Goal: Transaction & Acquisition: Purchase product/service

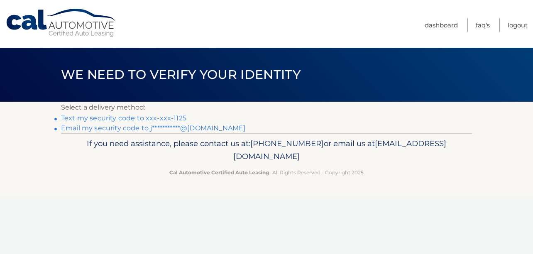
click at [120, 116] on link "Text my security code to xxx-xxx-1125" at bounding box center [123, 118] width 125 height 8
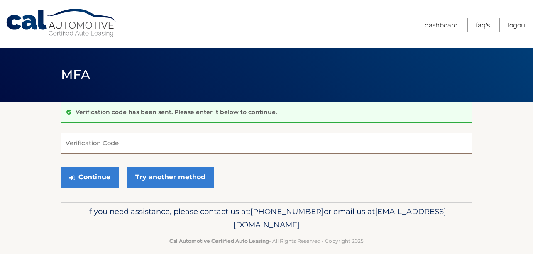
click at [101, 148] on input "Verification Code" at bounding box center [266, 143] width 411 height 21
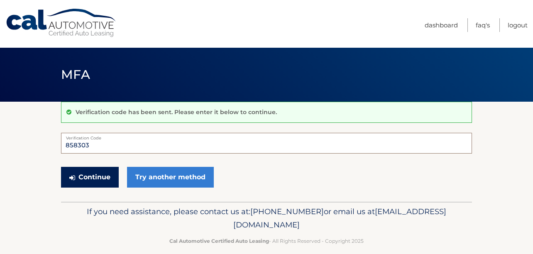
type input "858303"
click at [93, 175] on button "Continue" at bounding box center [90, 177] width 58 height 21
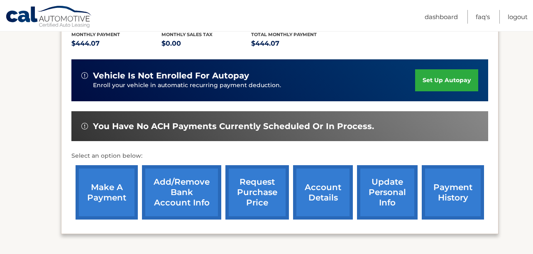
scroll to position [197, 0]
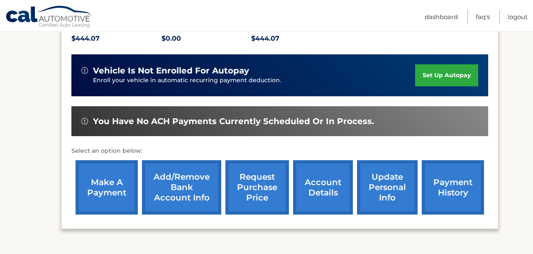
click at [107, 180] on link "make a payment" at bounding box center [106, 187] width 62 height 54
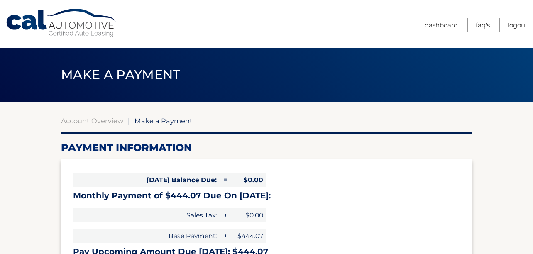
select select "MWY5YzFmYzktMDc2Yy00ZmRmLTljZjktNjc3NTIxZDZmZWFl"
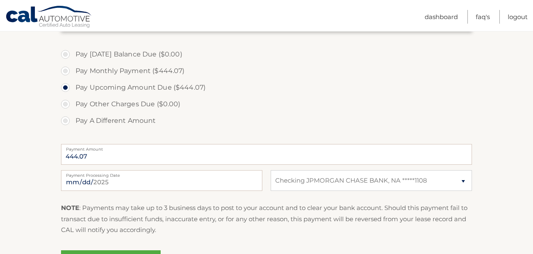
scroll to position [295, 0]
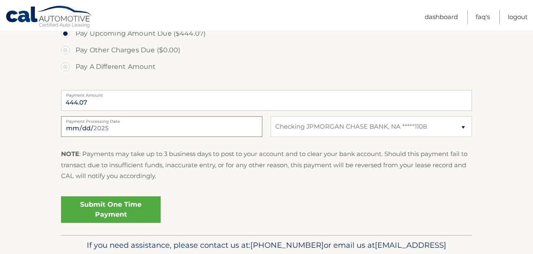
click at [158, 127] on input "2025-08-18" at bounding box center [161, 126] width 201 height 21
type input "2025-08-26"
click at [186, 183] on div "NOTE : Payments may take up to 3 business days to post to your account and to c…" at bounding box center [266, 167] width 411 height 39
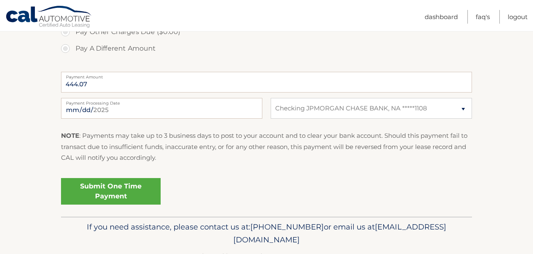
scroll to position [313, 0]
click at [112, 190] on link "Submit One Time Payment" at bounding box center [111, 191] width 100 height 27
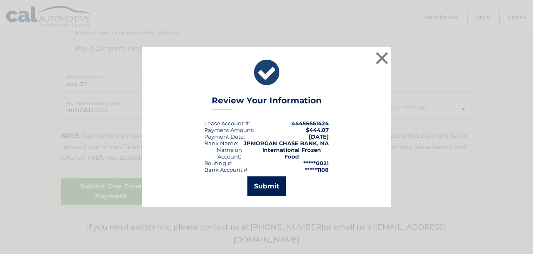
click at [269, 181] on button "Submit" at bounding box center [266, 186] width 39 height 20
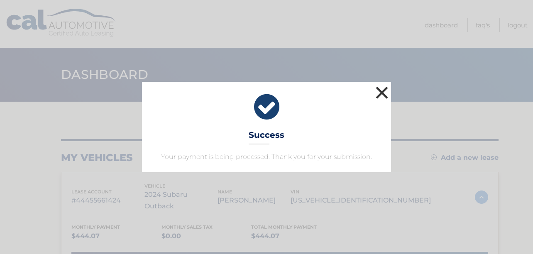
click at [381, 91] on button "×" at bounding box center [381, 92] width 17 height 17
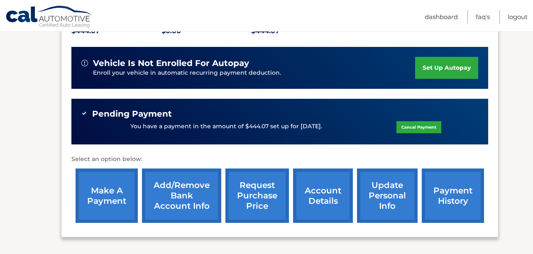
scroll to position [229, 0]
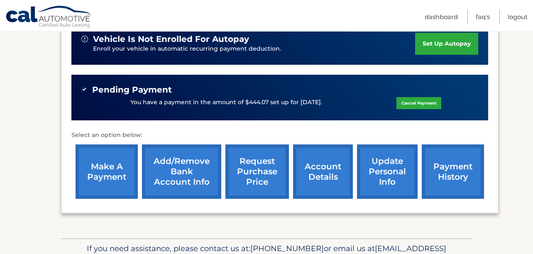
click at [321, 162] on link "account details" at bounding box center [323, 171] width 60 height 54
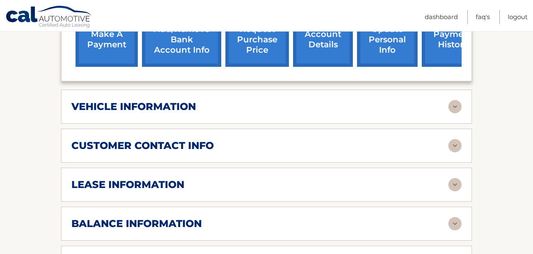
scroll to position [375, 0]
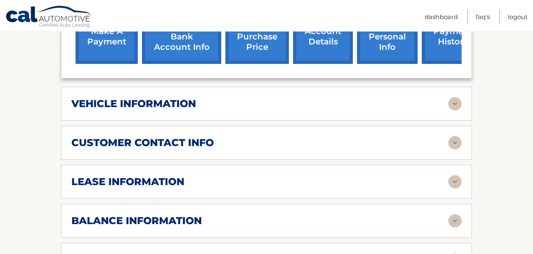
click at [455, 175] on img at bounding box center [454, 181] width 13 height 13
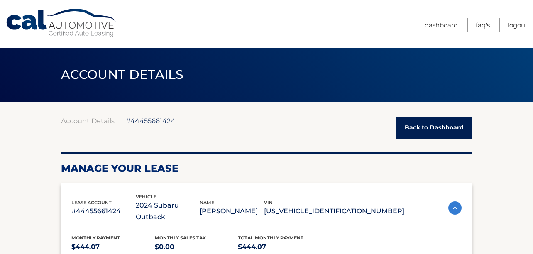
scroll to position [0, 0]
click at [511, 24] on link "Logout" at bounding box center [517, 25] width 20 height 14
